Goal: Information Seeking & Learning: Learn about a topic

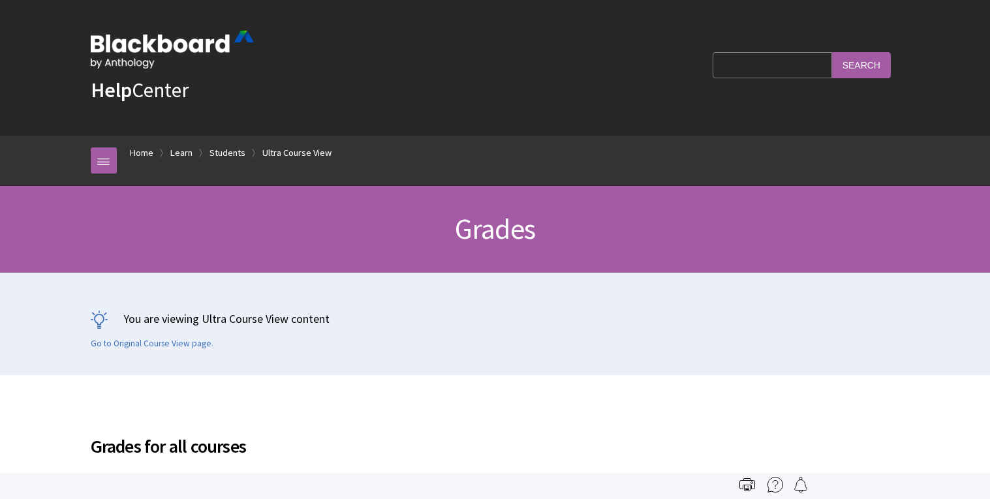
click at [803, 69] on input "Search Query" at bounding box center [771, 64] width 119 height 25
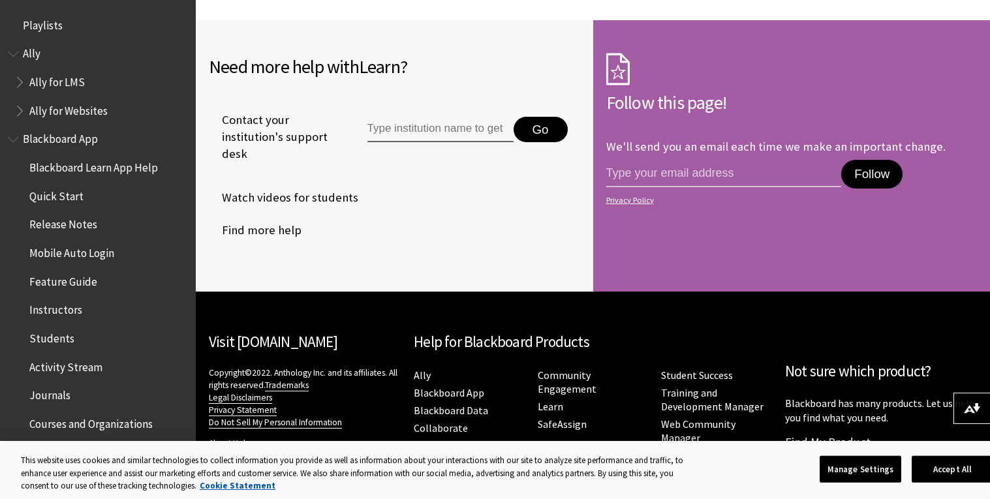
scroll to position [1998, 0]
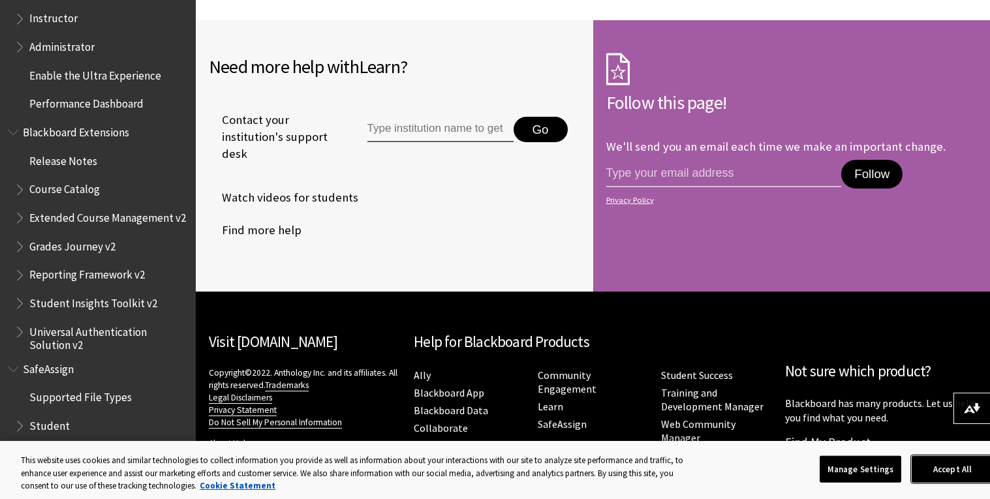
click at [938, 466] on button "Accept All" at bounding box center [952, 468] width 82 height 27
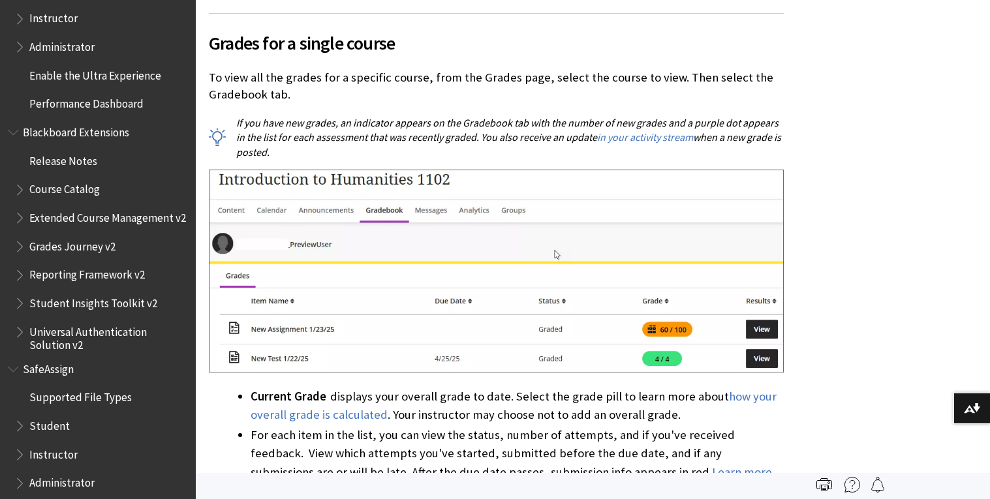
scroll to position [0, 0]
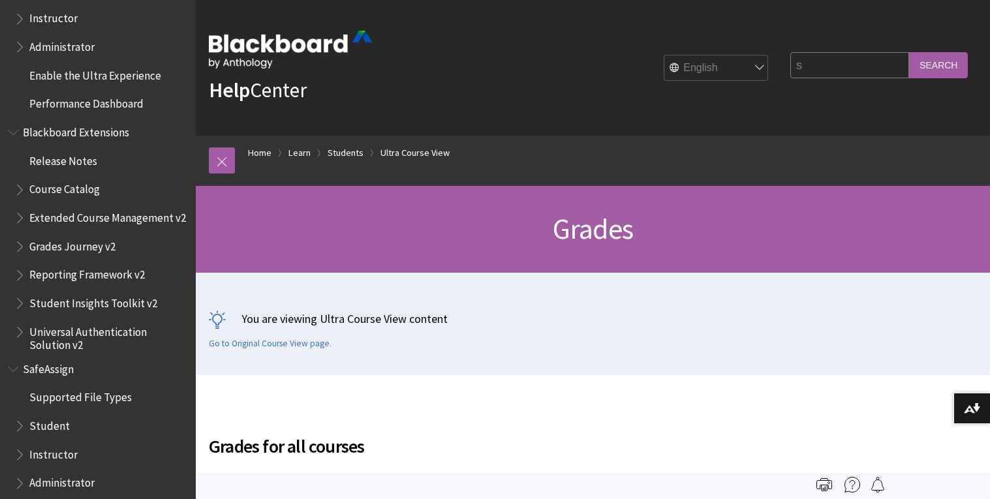
click at [857, 76] on input "s" at bounding box center [849, 64] width 119 height 25
type input "simnet"
click at [909, 52] on input "Search" at bounding box center [938, 64] width 59 height 25
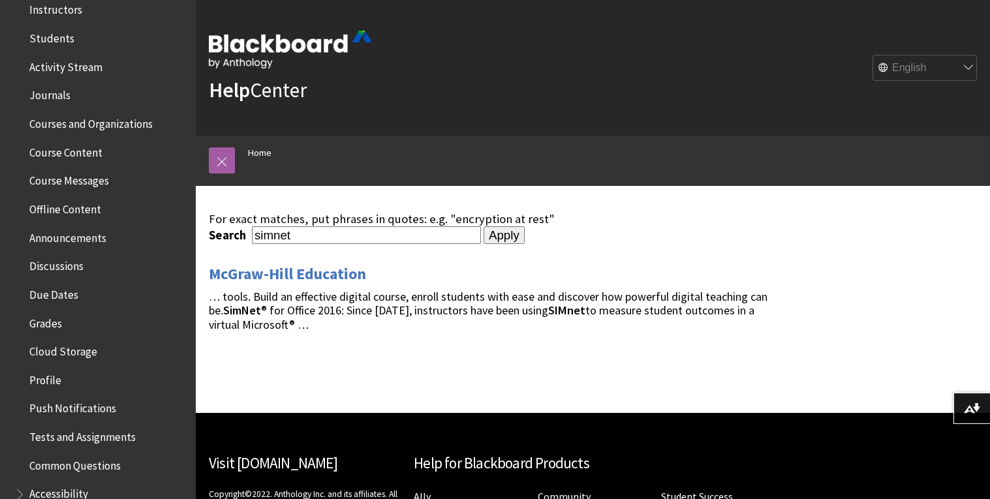
scroll to position [303, 0]
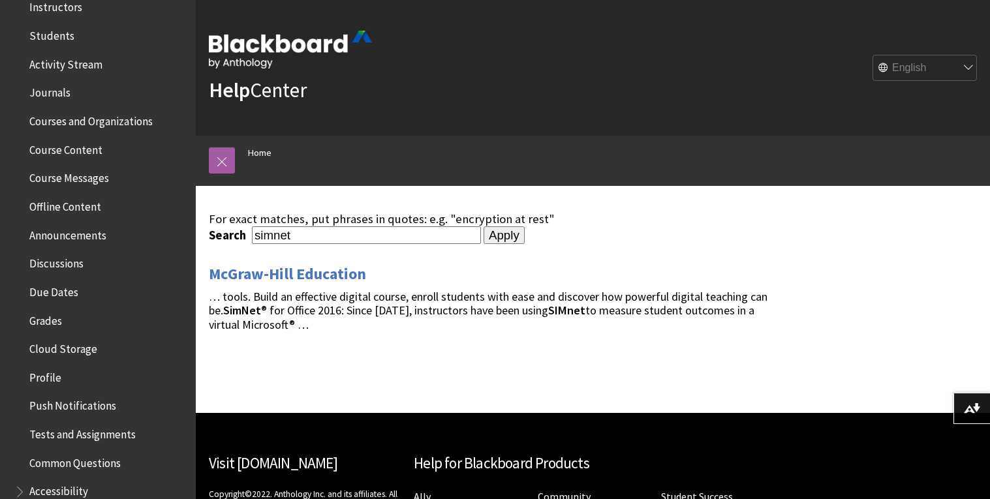
click at [440, 217] on div "For exact matches, put phrases in quotes: e.g. "encryption at rest"" at bounding box center [496, 219] width 575 height 14
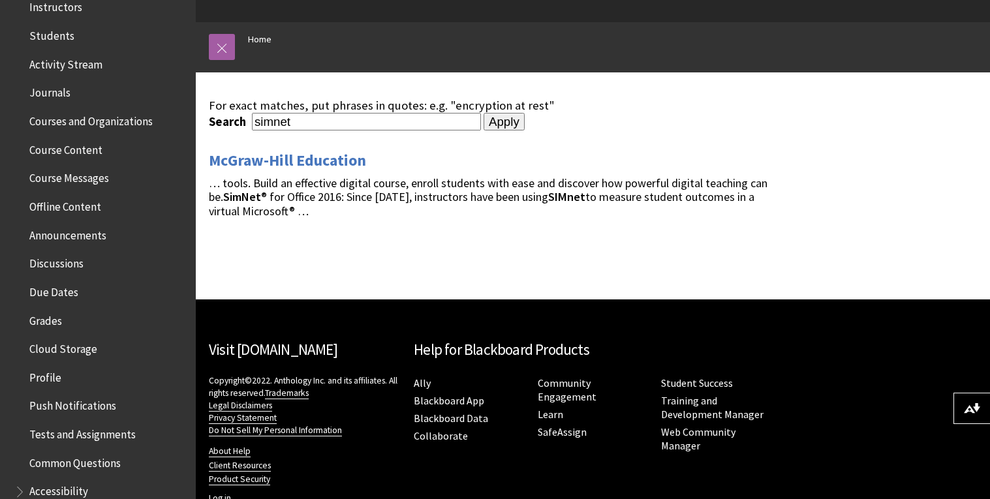
scroll to position [0, 0]
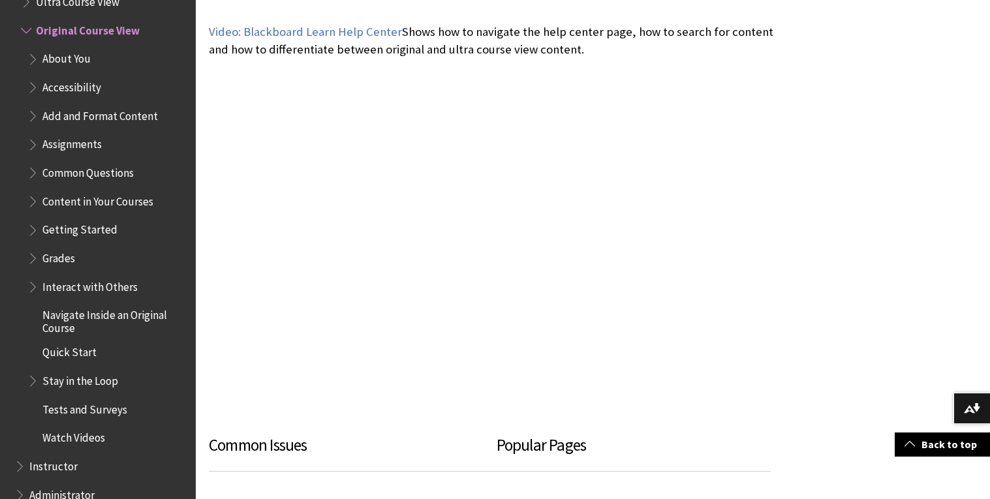
scroll to position [391, 0]
click at [27, 29] on span "Book outline for Blackboard Learn Help" at bounding box center [28, 28] width 14 height 16
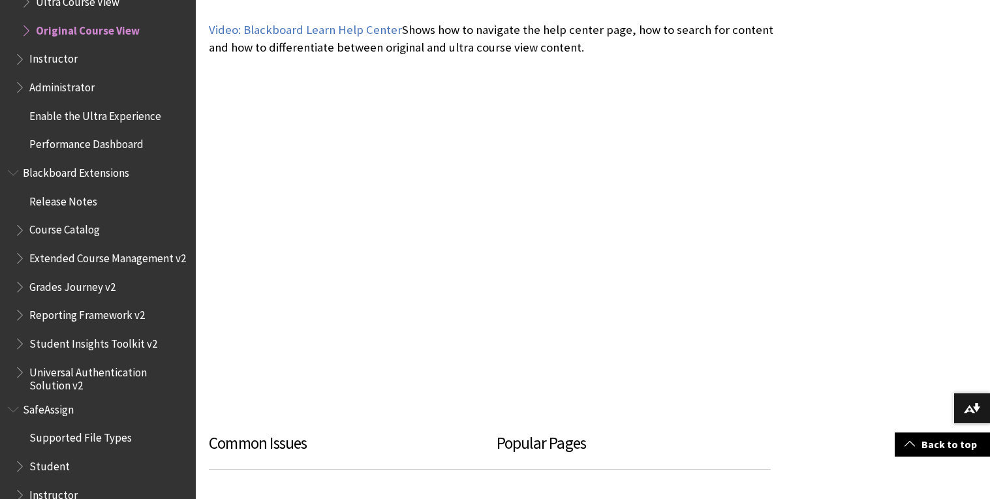
click at [27, 29] on span "Book outline for Blackboard Learn Help" at bounding box center [28, 28] width 14 height 16
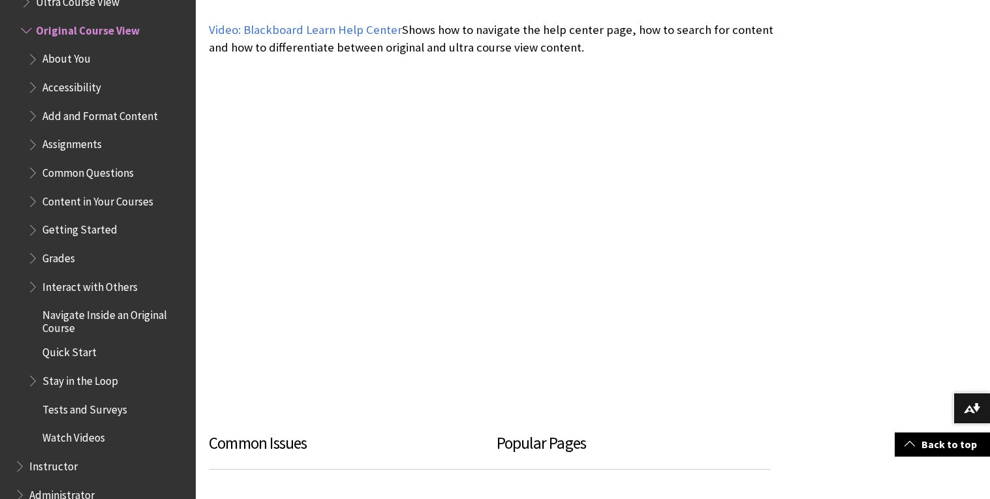
click at [90, 257] on span "Grades" at bounding box center [107, 258] width 160 height 22
